Goal: Book appointment/travel/reservation

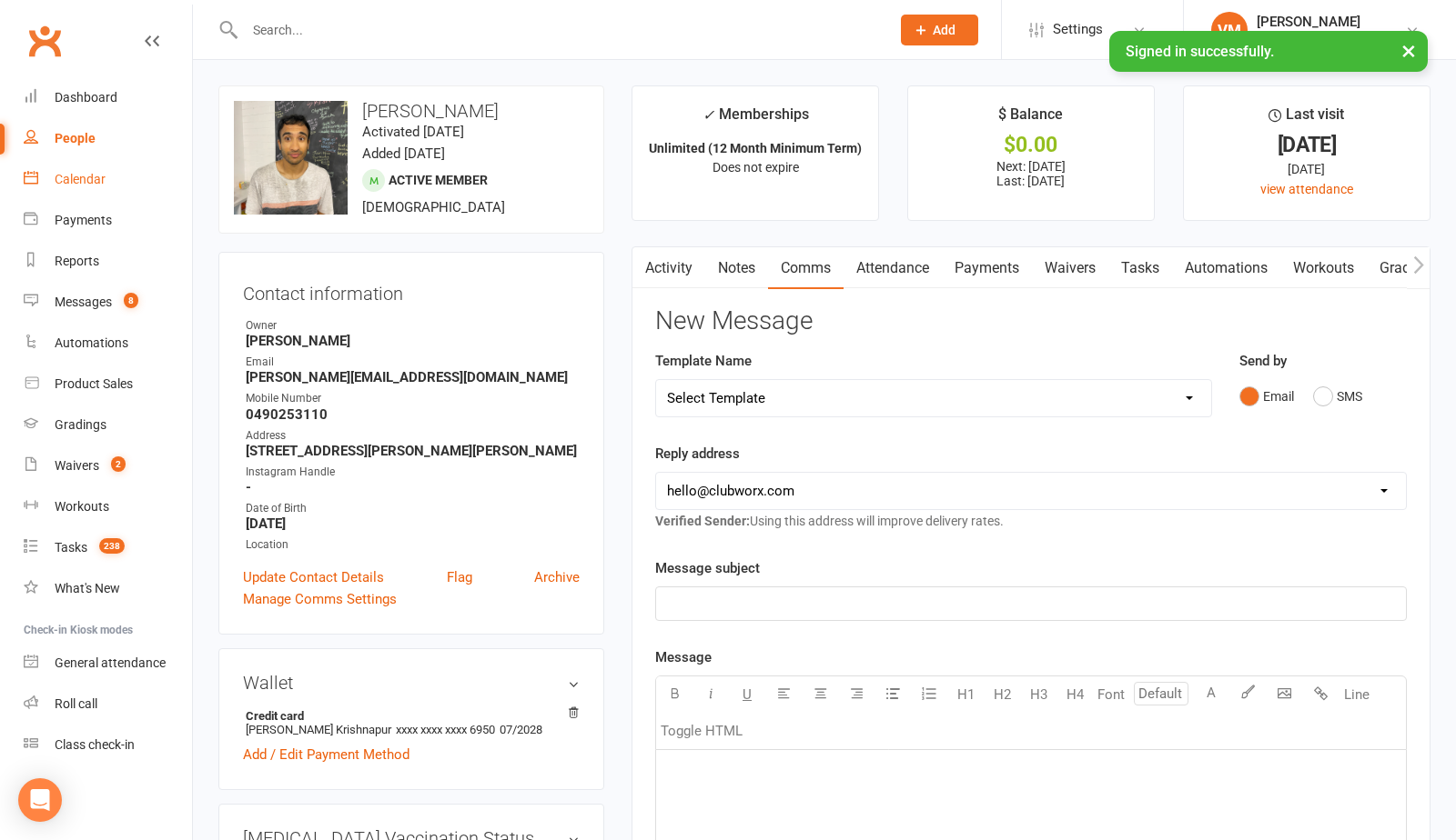
click at [84, 178] on div "Calendar" at bounding box center [79, 179] width 51 height 15
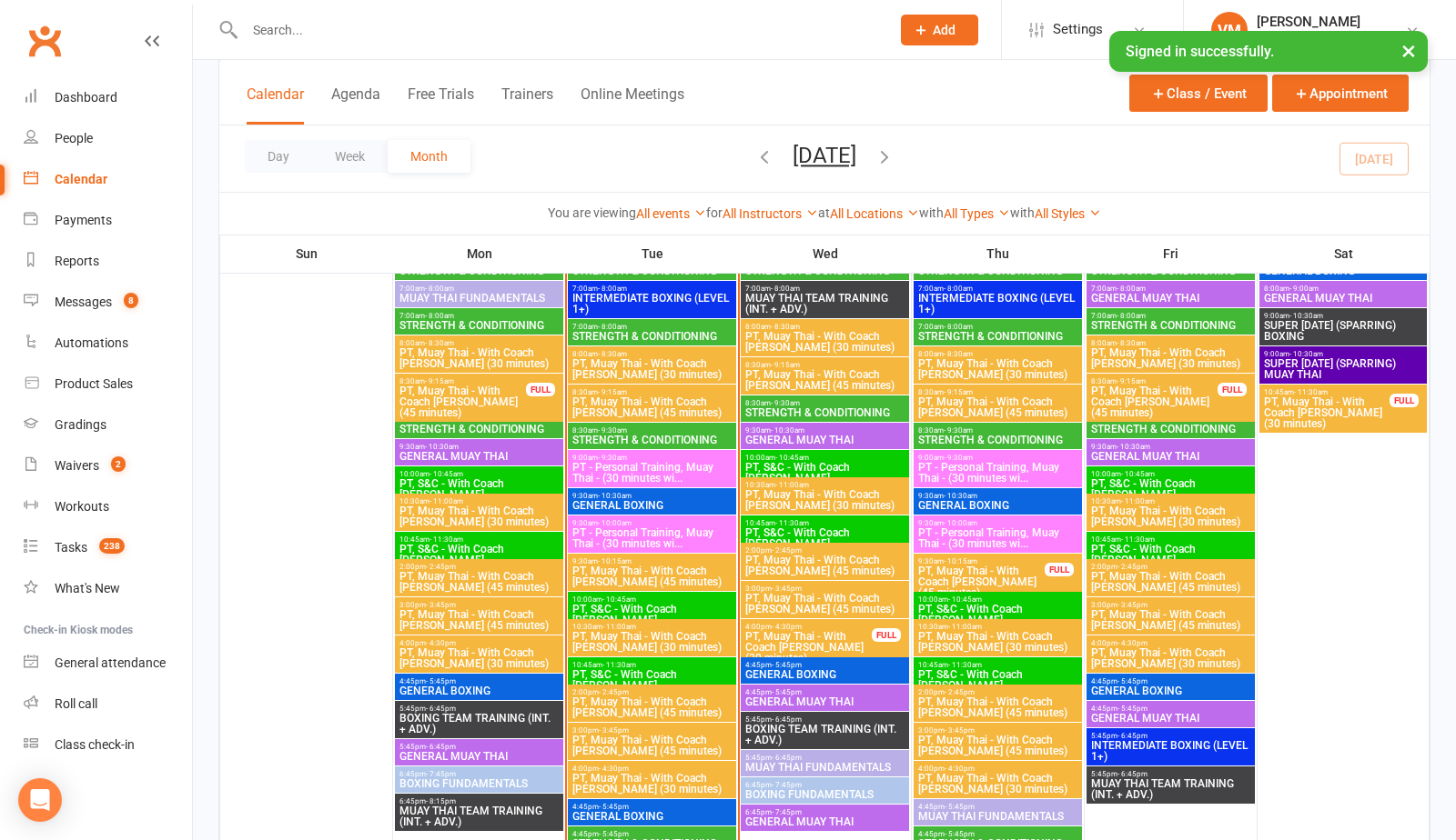
scroll to position [1617, 0]
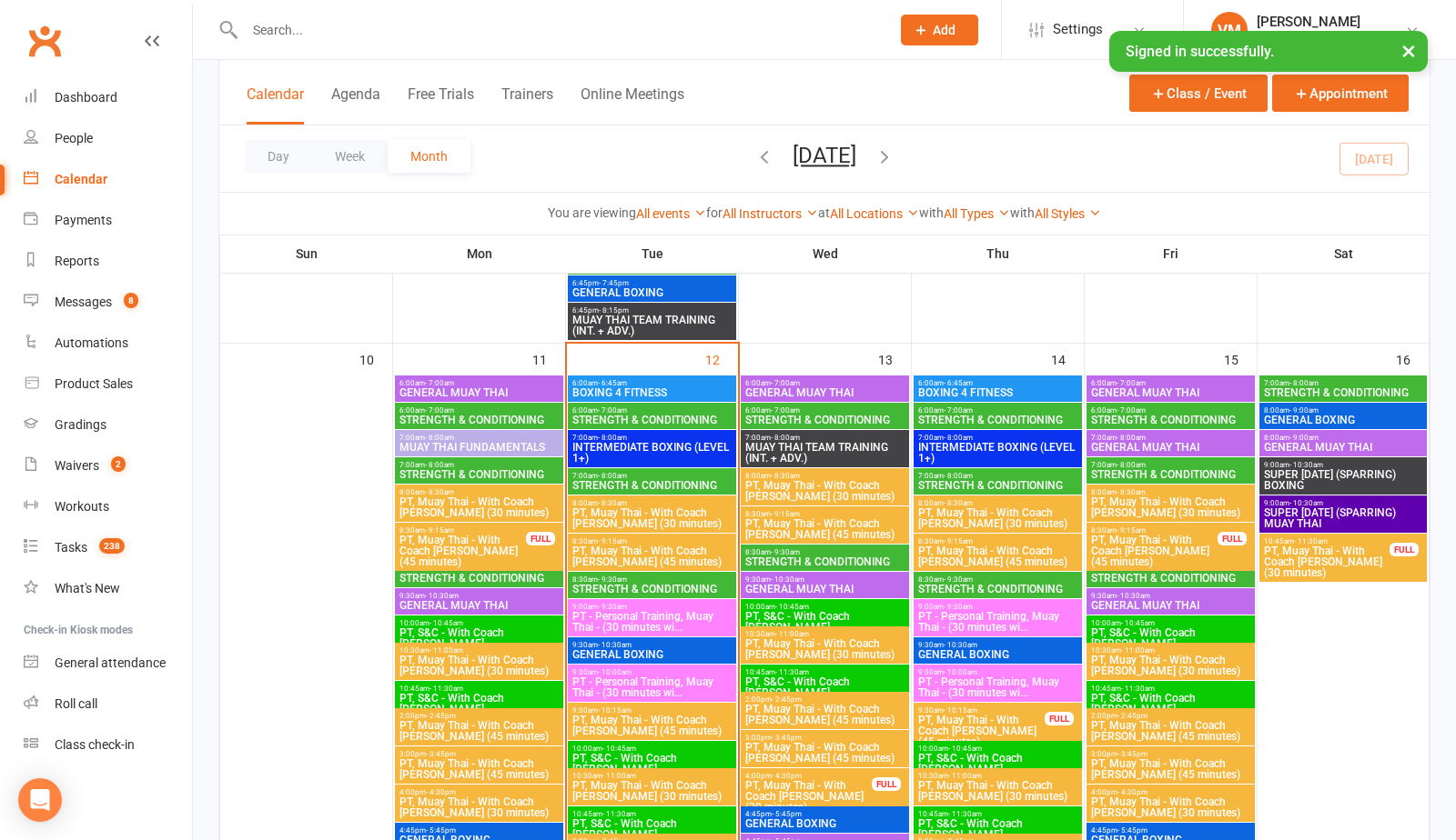
click at [672, 411] on span "6:00am - 7:00am" at bounding box center [652, 410] width 161 height 8
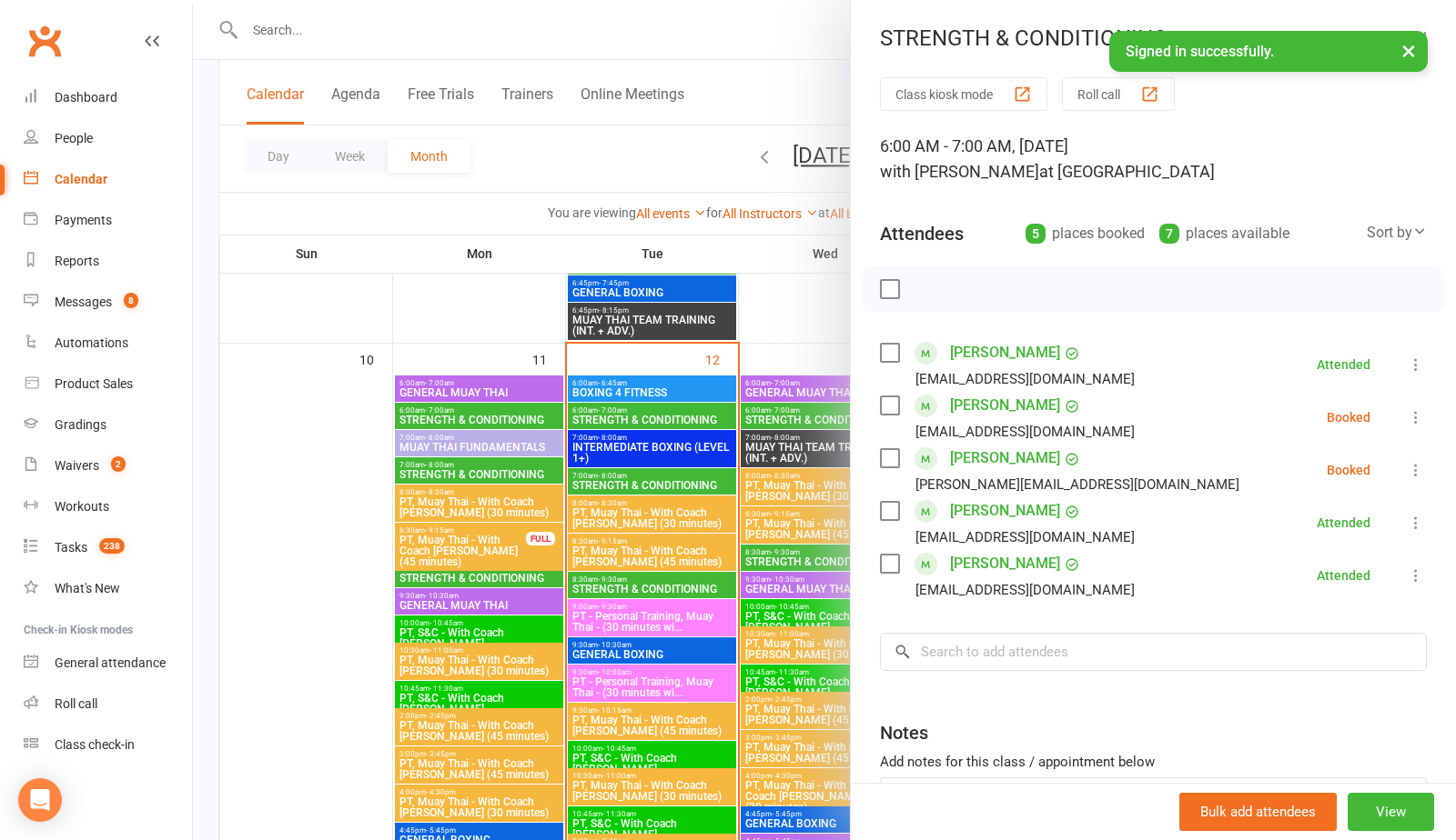
click at [896, 515] on label at bounding box center [889, 511] width 18 height 18
click at [896, 353] on label at bounding box center [889, 353] width 18 height 18
click at [884, 570] on label at bounding box center [889, 564] width 18 height 18
click at [935, 285] on icon "button" at bounding box center [930, 290] width 20 height 20
click at [891, 514] on label at bounding box center [889, 511] width 18 height 18
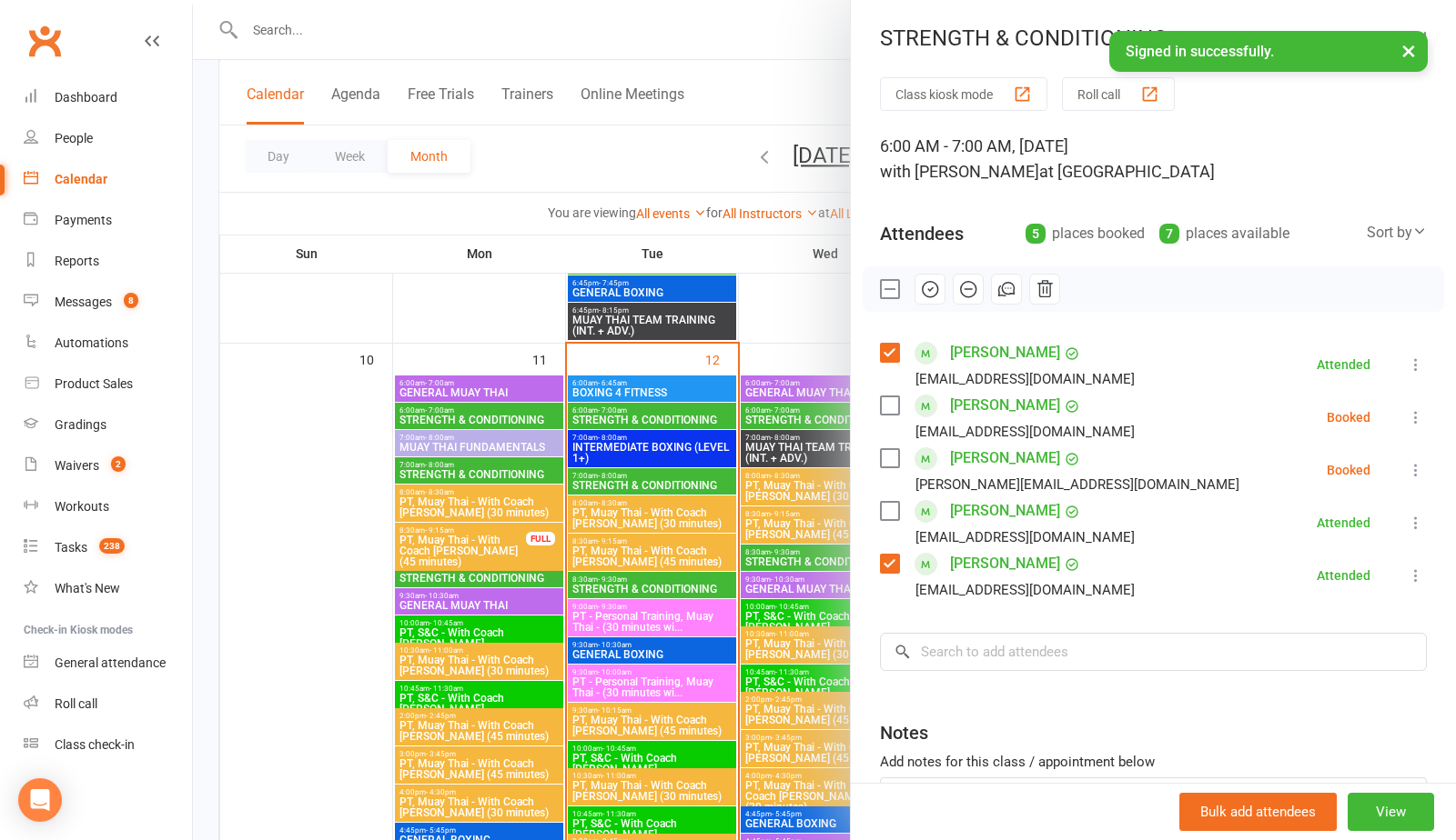
click at [890, 563] on label at bounding box center [889, 564] width 18 height 18
click at [892, 346] on label at bounding box center [889, 353] width 18 height 18
click at [612, 173] on div at bounding box center [824, 420] width 1263 height 840
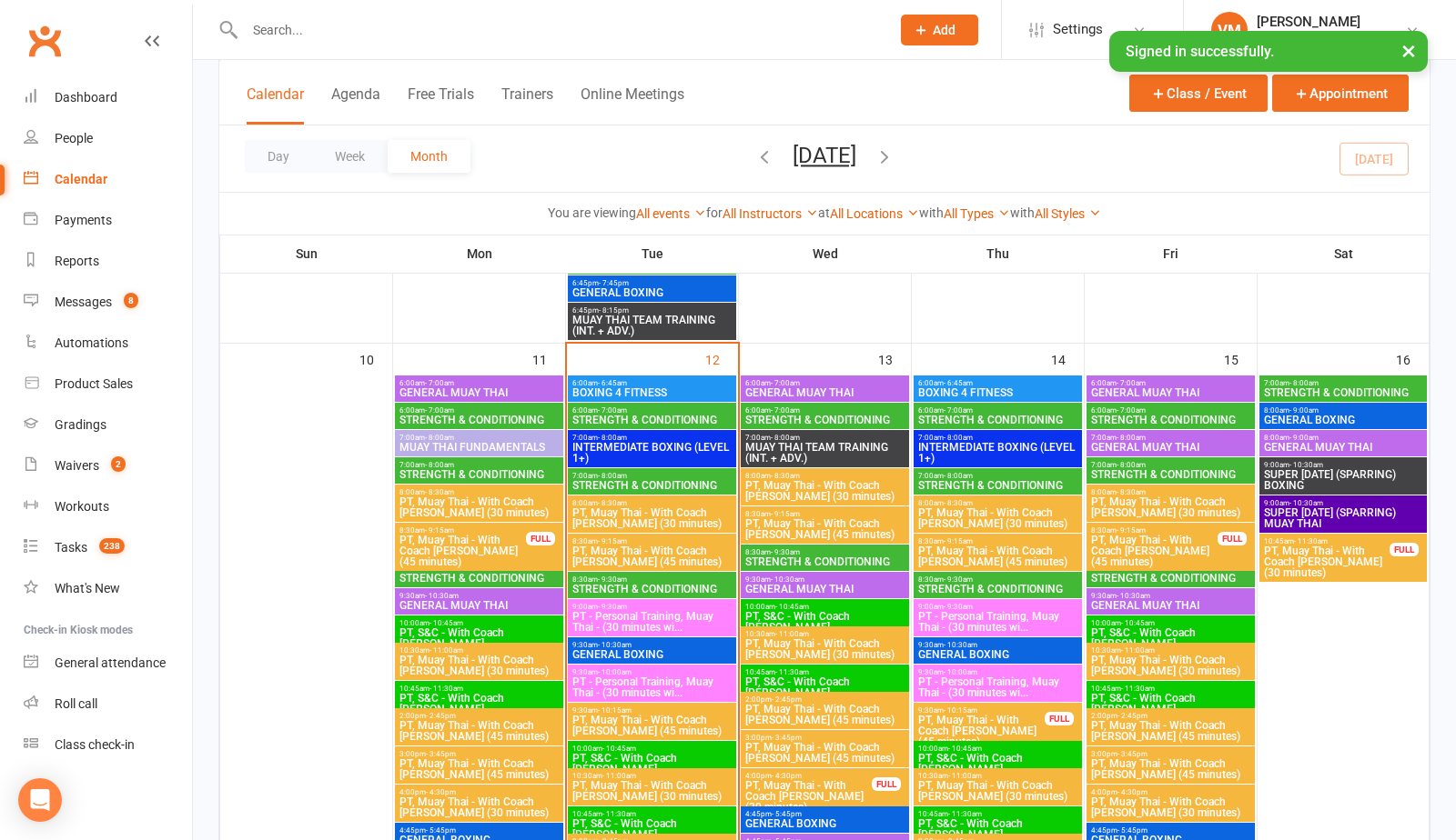
click at [643, 477] on span "7:00am - 8:00am" at bounding box center [652, 475] width 161 height 8
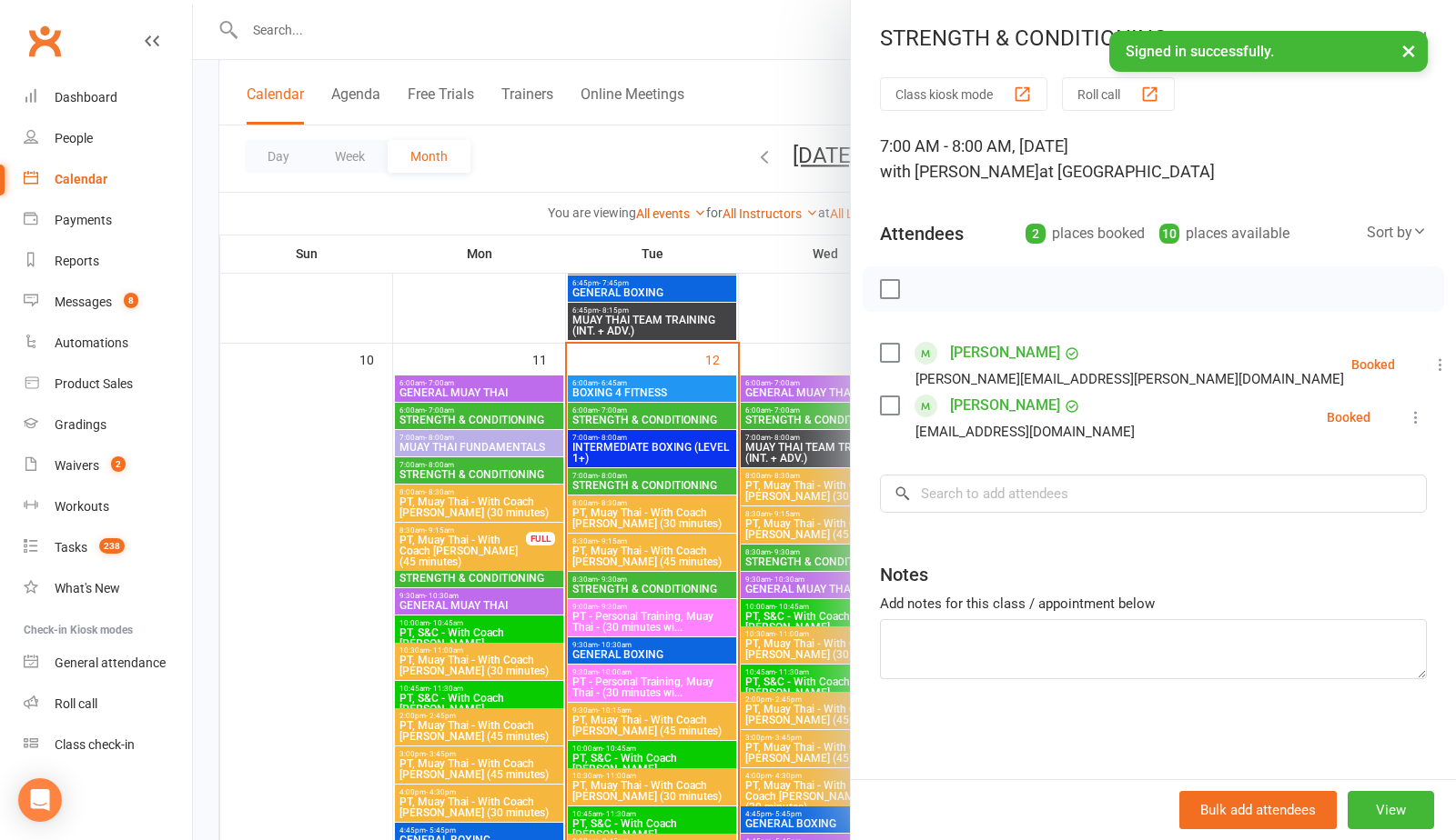
click at [645, 582] on div at bounding box center [824, 420] width 1263 height 840
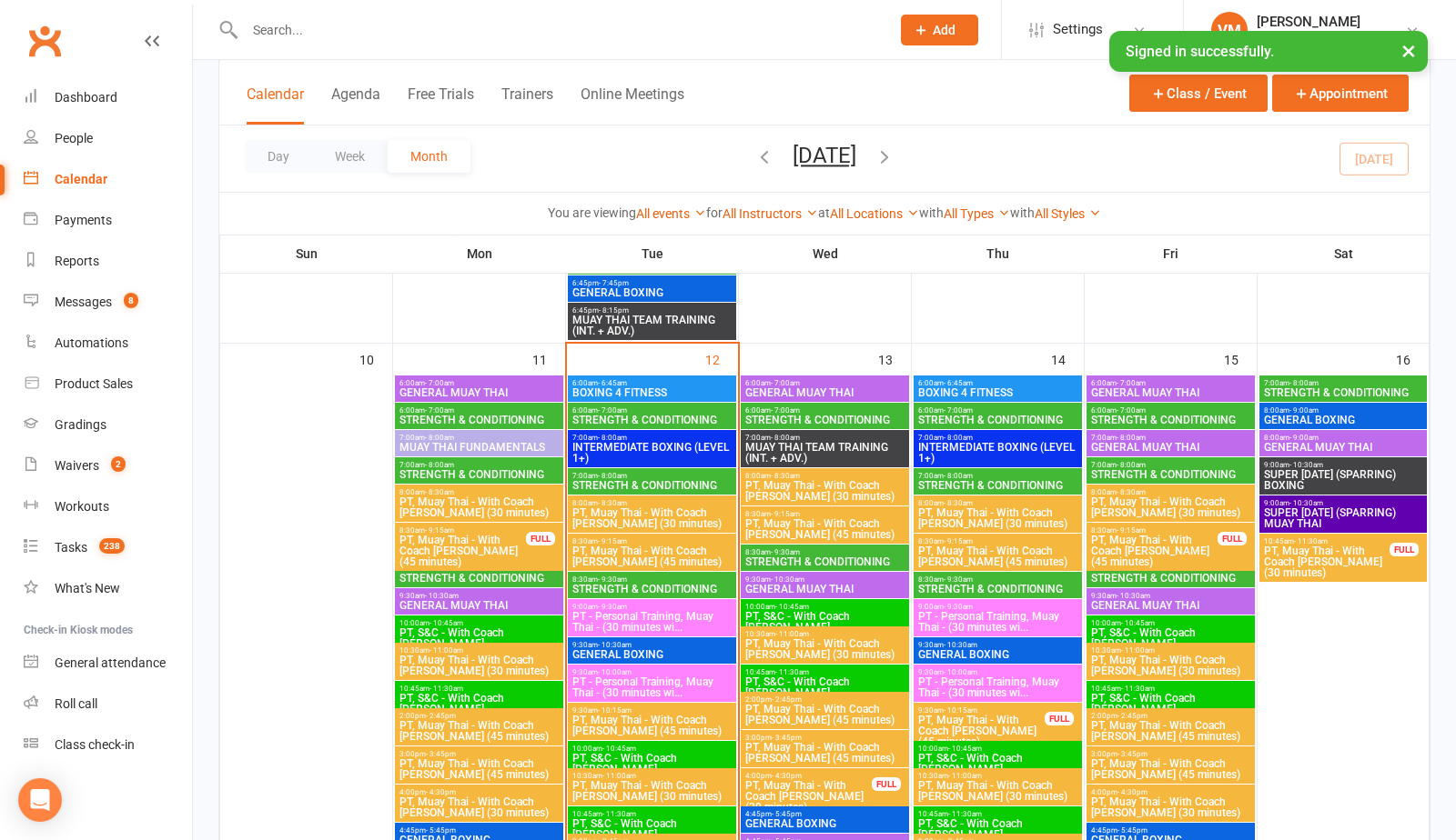
click at [645, 582] on span "8:30am - 9:30am" at bounding box center [652, 580] width 161 height 8
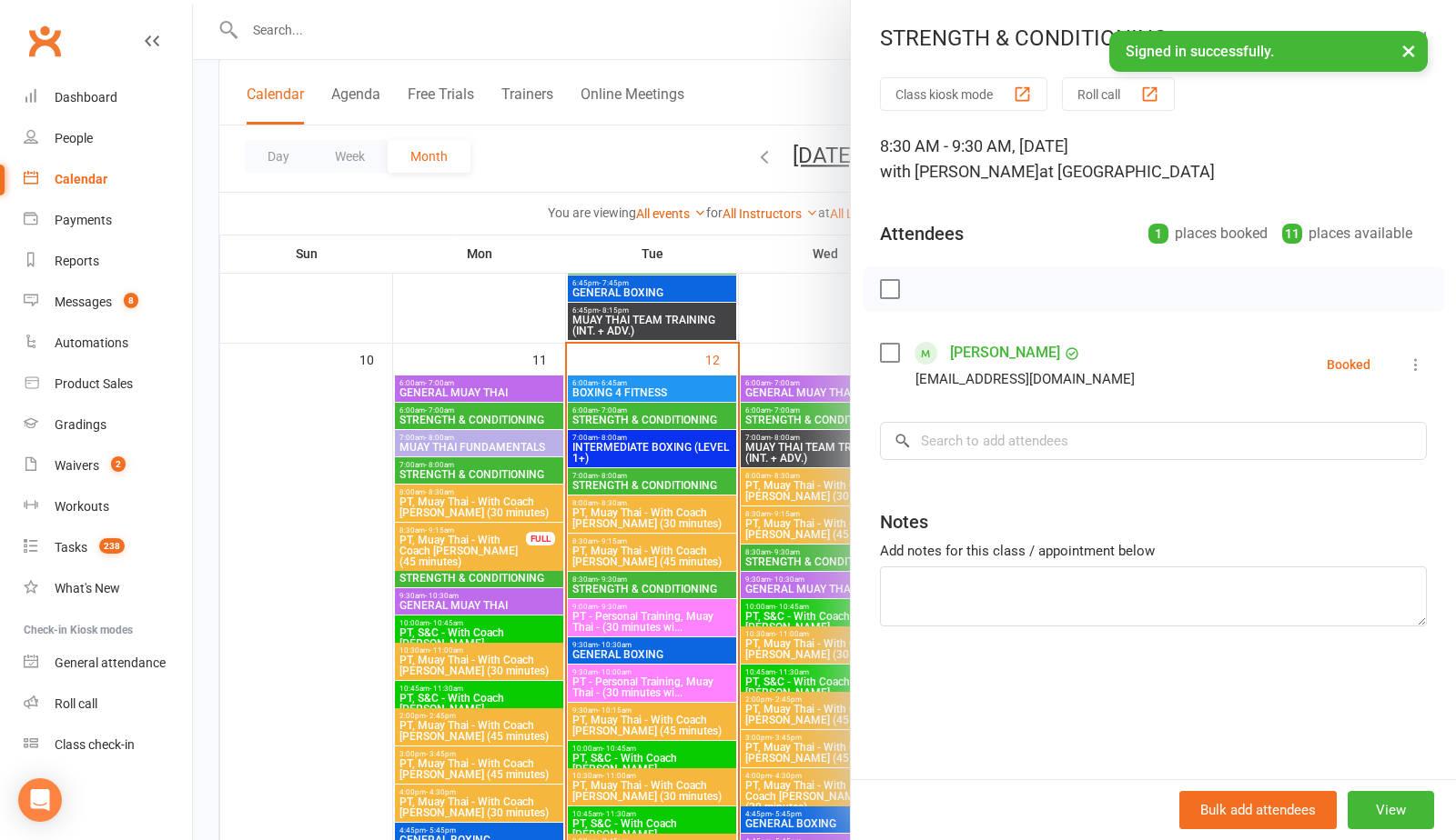
click at [645, 582] on div at bounding box center [824, 420] width 1263 height 840
